Goal: Task Accomplishment & Management: Use online tool/utility

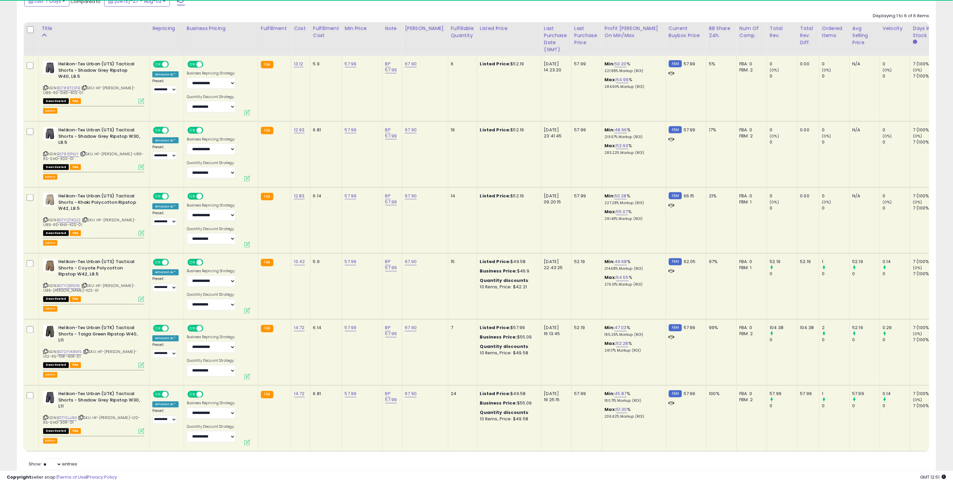
scroll to position [356, 0]
click at [87, 87] on icon at bounding box center [84, 87] width 4 height 4
click at [69, 87] on link "B0788T23FB" at bounding box center [68, 88] width 23 height 6
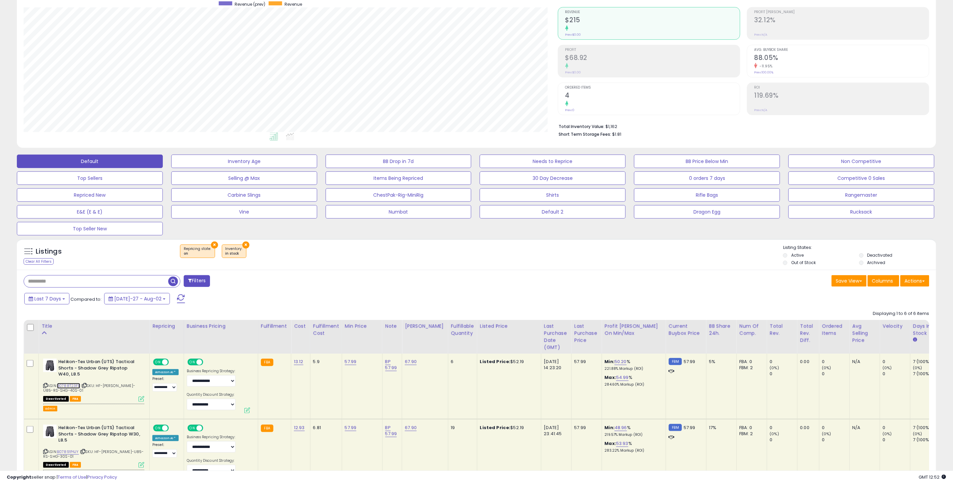
scroll to position [240, 0]
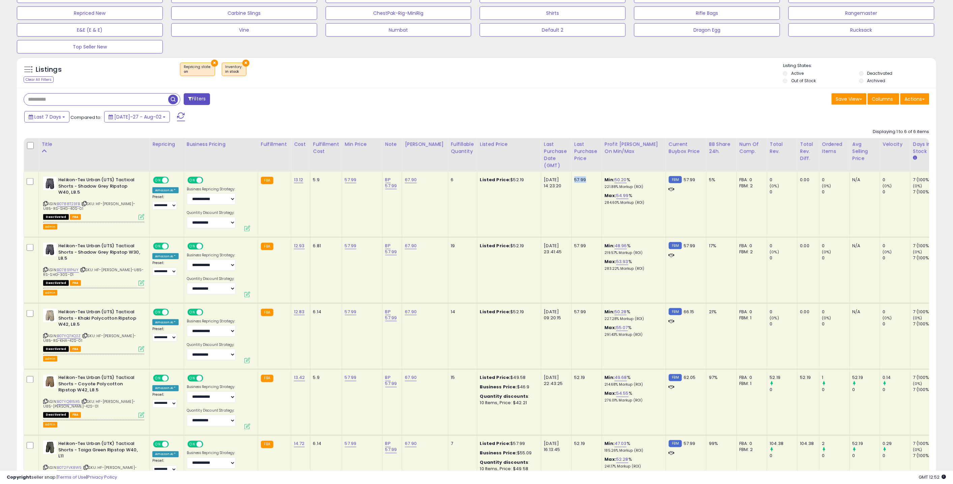
drag, startPoint x: 567, startPoint y: 182, endPoint x: 578, endPoint y: 180, distance: 12.1
click at [578, 180] on div "57.99" at bounding box center [585, 180] width 22 height 6
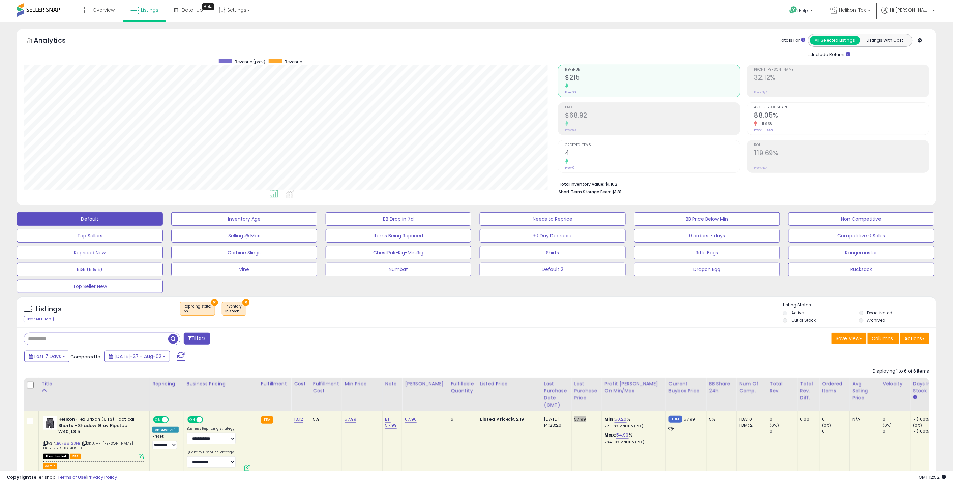
scroll to position [44, 0]
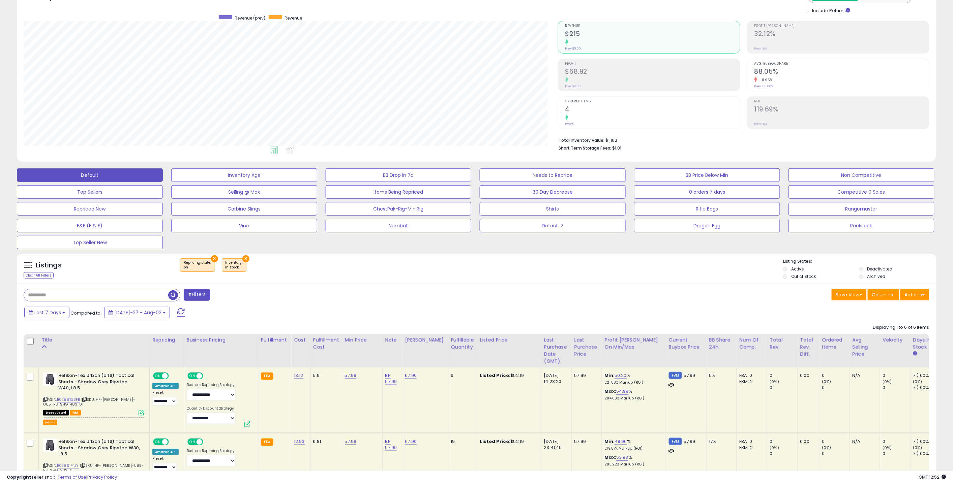
click at [86, 398] on icon at bounding box center [84, 400] width 4 height 4
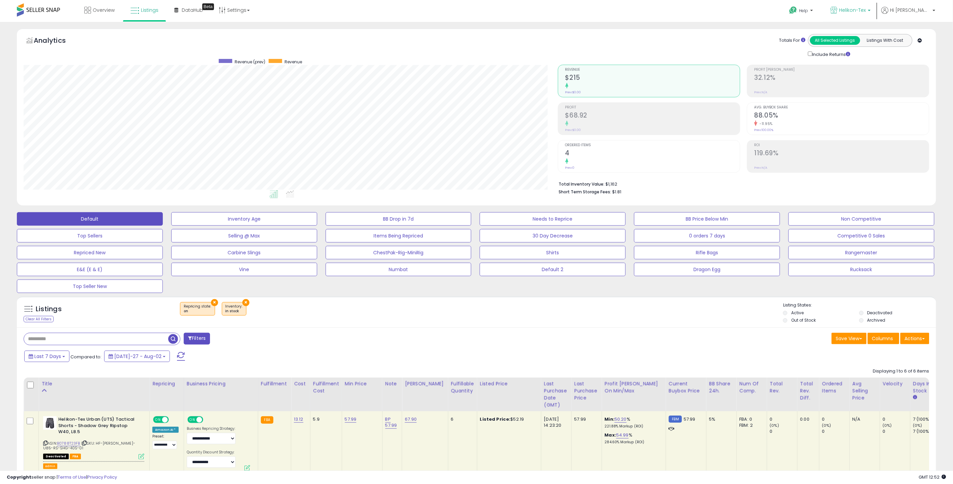
click at [871, 15] on p "Helikon-Tex" at bounding box center [851, 11] width 40 height 8
click at [871, 13] on p "Helikon-Tex" at bounding box center [851, 11] width 40 height 8
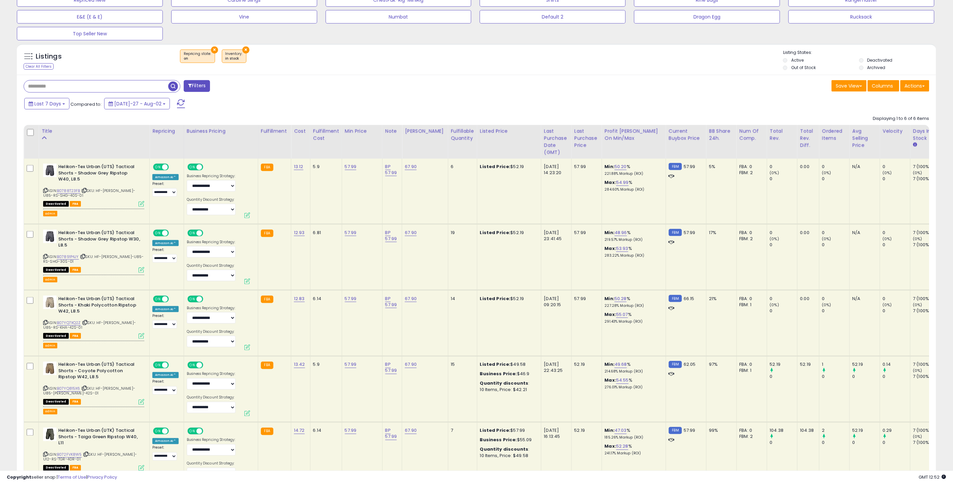
scroll to position [380, 0]
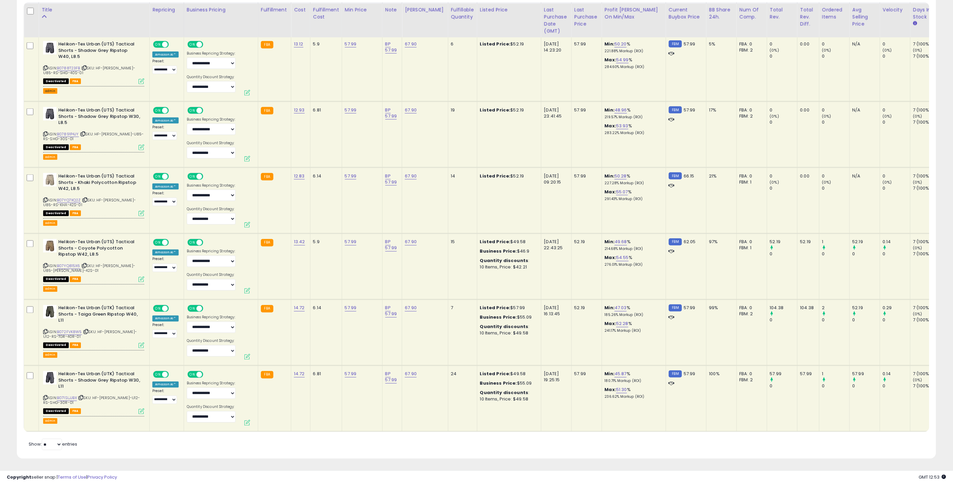
click at [51, 88] on button "admin" at bounding box center [50, 91] width 14 height 6
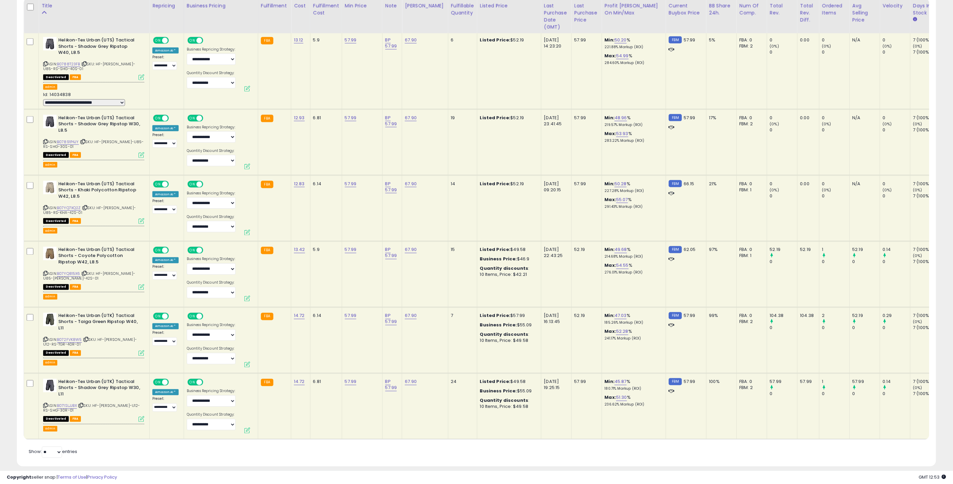
click at [88, 106] on select "**********" at bounding box center [84, 102] width 82 height 7
select select "**********"
select select
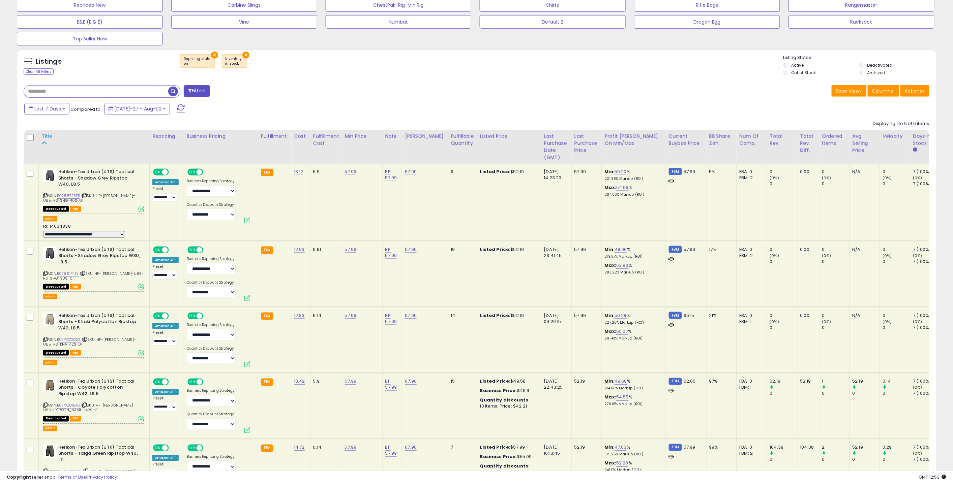
scroll to position [237, 0]
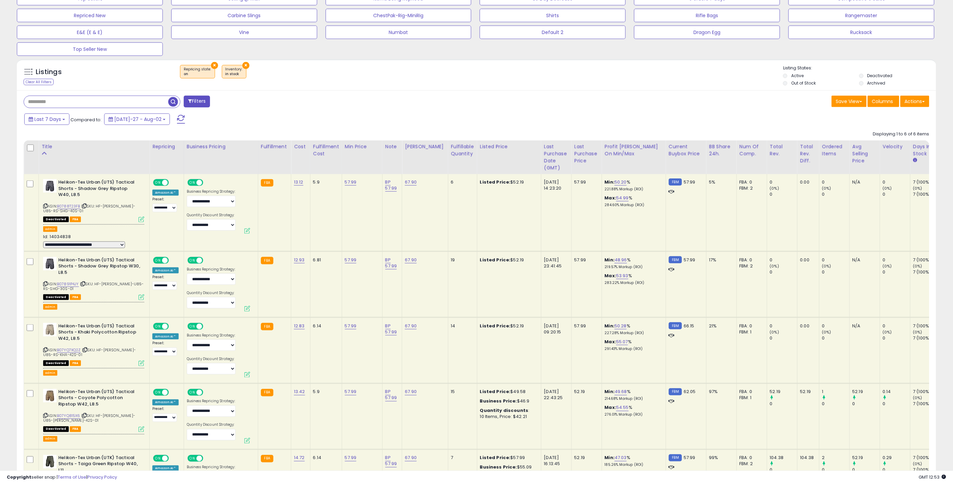
click at [44, 205] on icon at bounding box center [45, 206] width 4 height 4
click at [43, 101] on input "text" at bounding box center [96, 102] width 144 height 12
paste input "**********"
type input "**********"
click at [262, 103] on span "button" at bounding box center [263, 102] width 10 height 10
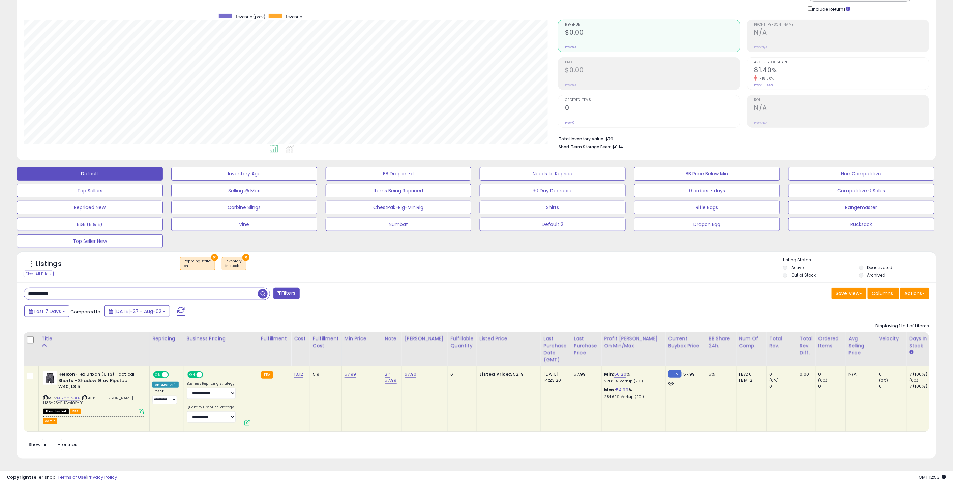
scroll to position [138, 534]
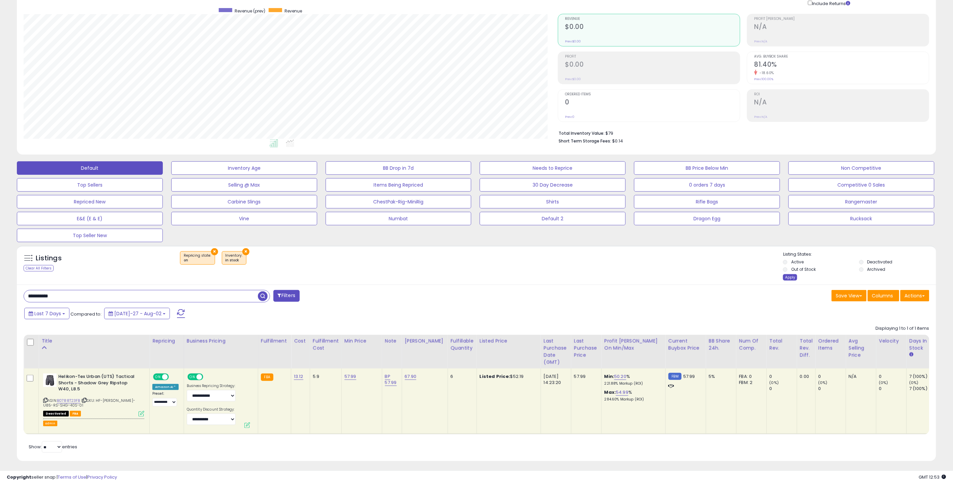
click at [788, 278] on div "Apply" at bounding box center [790, 277] width 14 height 6
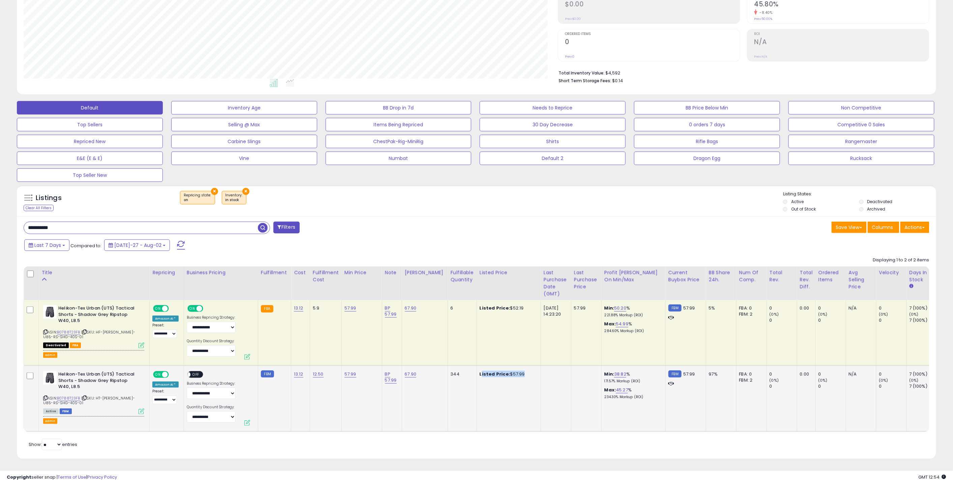
drag, startPoint x: 536, startPoint y: 365, endPoint x: 470, endPoint y: 367, distance: 66.4
click at [472, 367] on tr "**********" at bounding box center [573, 399] width 1099 height 66
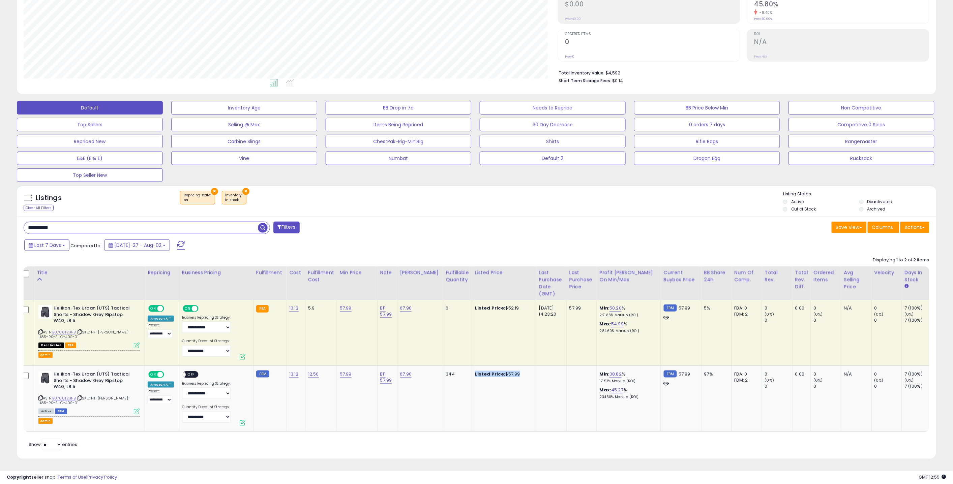
scroll to position [0, 0]
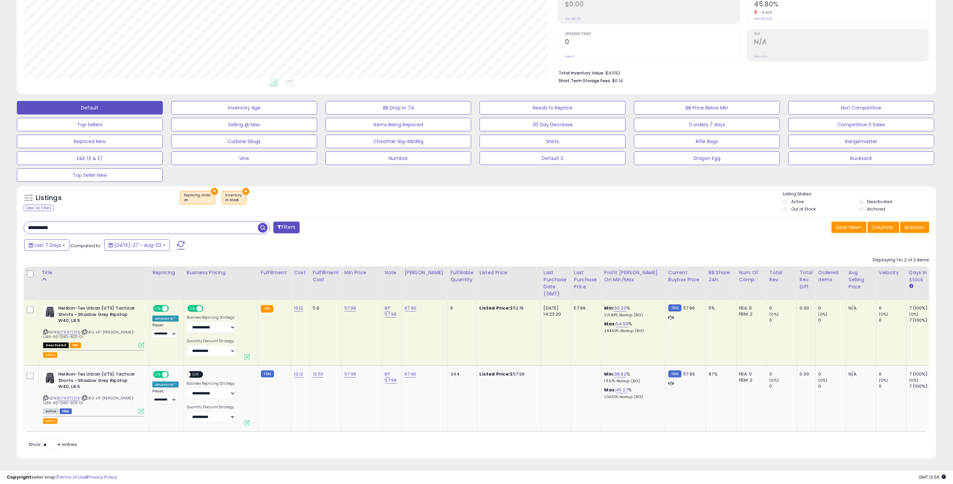
click at [46, 330] on icon at bounding box center [45, 332] width 4 height 4
click at [51, 353] on button "admin" at bounding box center [50, 356] width 14 height 6
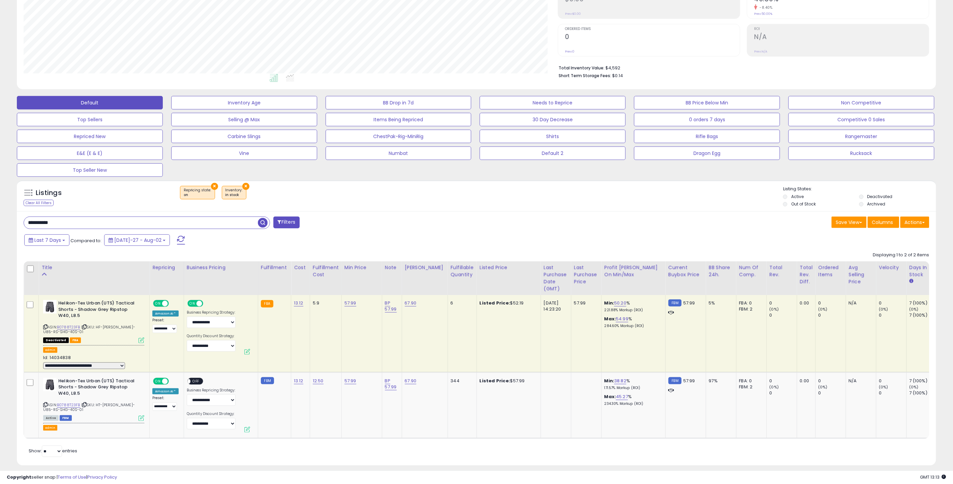
click at [82, 367] on select "**********" at bounding box center [84, 366] width 82 height 7
select select "**********"
select select
click at [71, 225] on input "**********" at bounding box center [141, 223] width 234 height 12
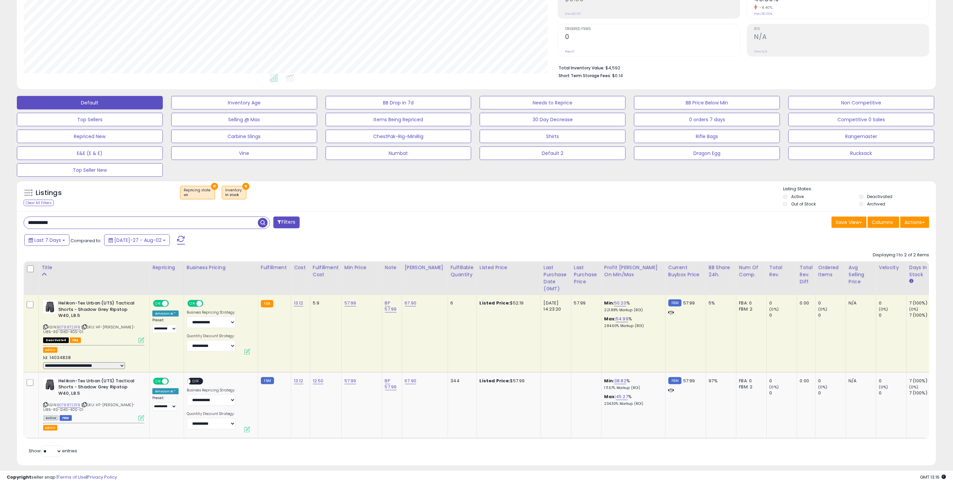
scroll to position [117, 0]
click at [265, 223] on span "button" at bounding box center [263, 222] width 10 height 10
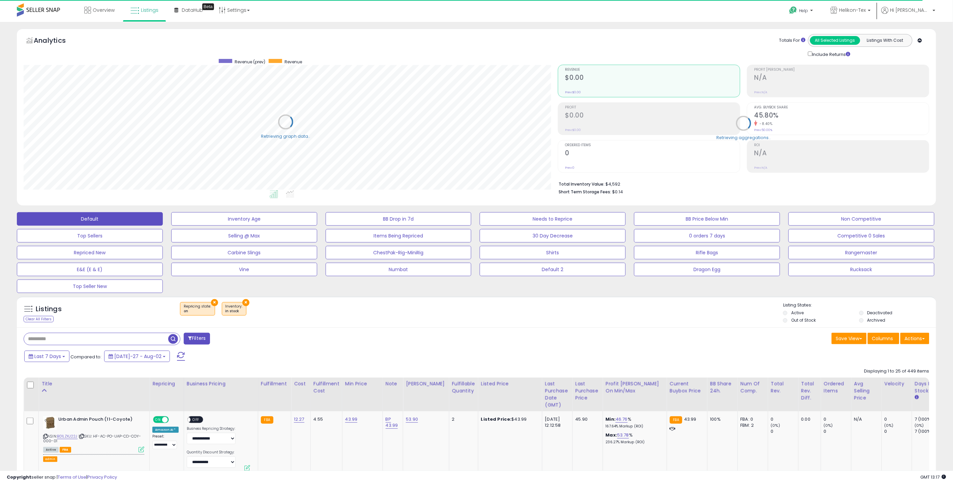
scroll to position [336975, 336578]
click at [791, 313] on li "Active" at bounding box center [820, 313] width 75 height 7
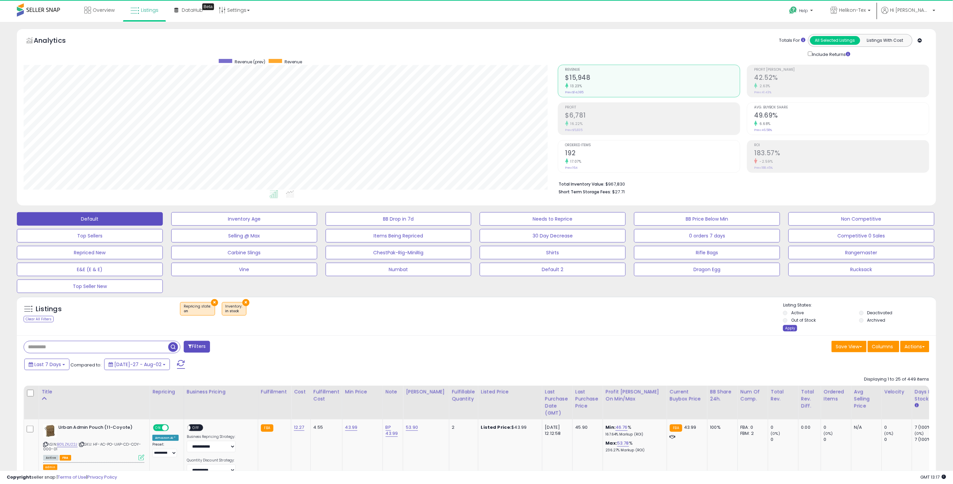
click at [796, 331] on div "Apply" at bounding box center [790, 328] width 14 height 6
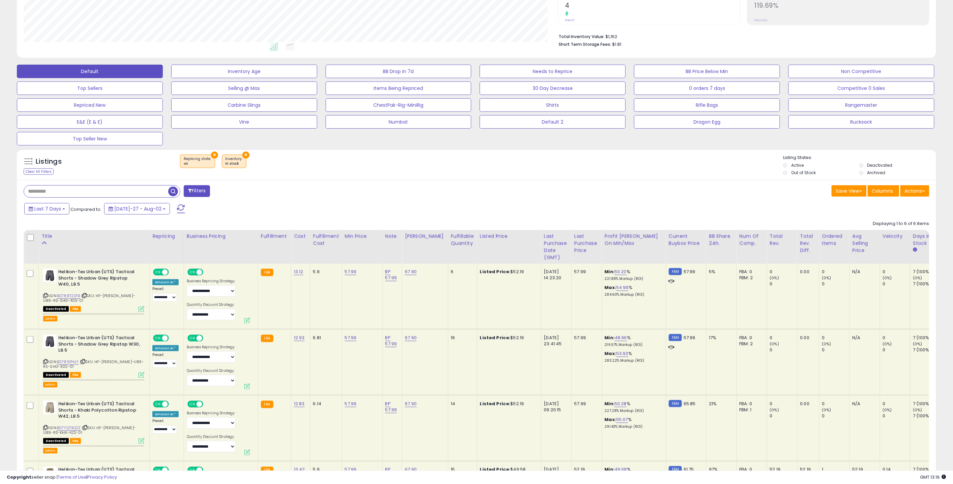
scroll to position [284, 0]
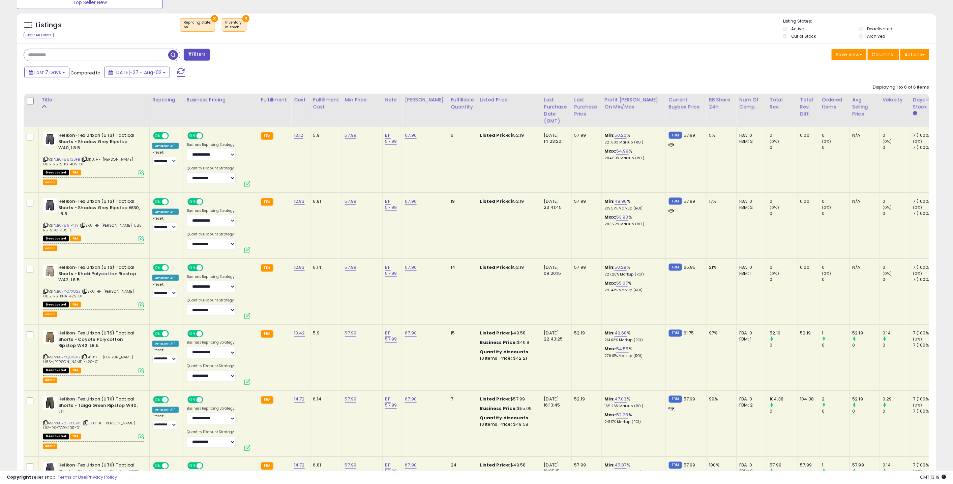
click at [84, 225] on icon at bounding box center [83, 226] width 4 height 4
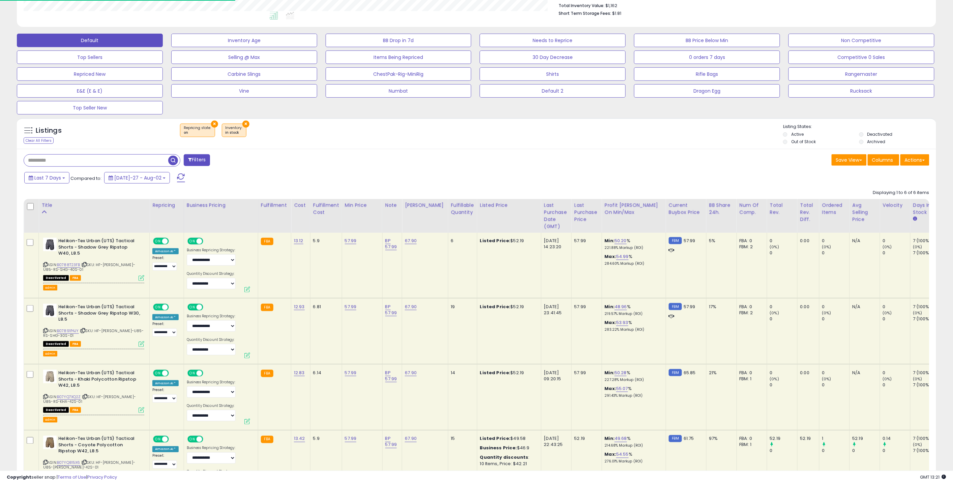
scroll to position [0, 0]
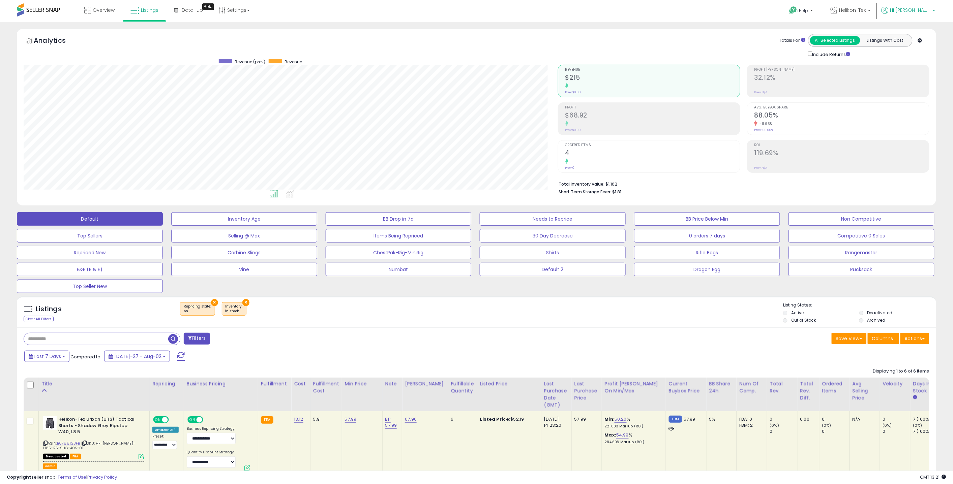
click at [926, 14] on p "Hi [PERSON_NAME]" at bounding box center [909, 11] width 54 height 8
click at [901, 68] on link "Stop impersonating" at bounding box center [907, 71] width 44 height 6
